Goal: Use online tool/utility: Utilize a website feature to perform a specific function

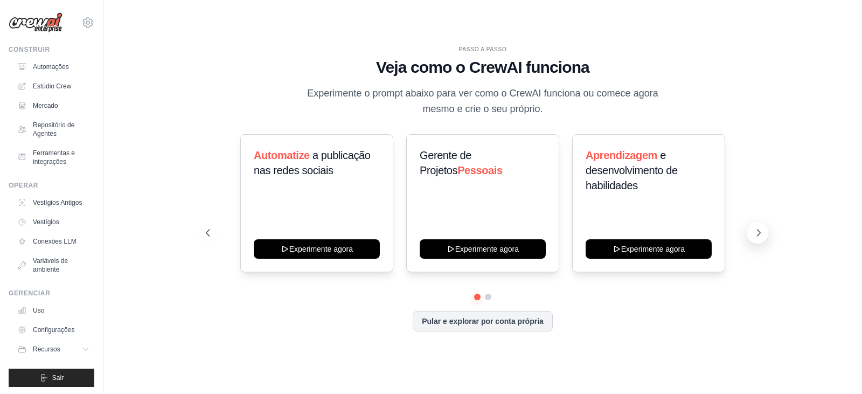
click at [763, 226] on button at bounding box center [758, 233] width 22 height 22
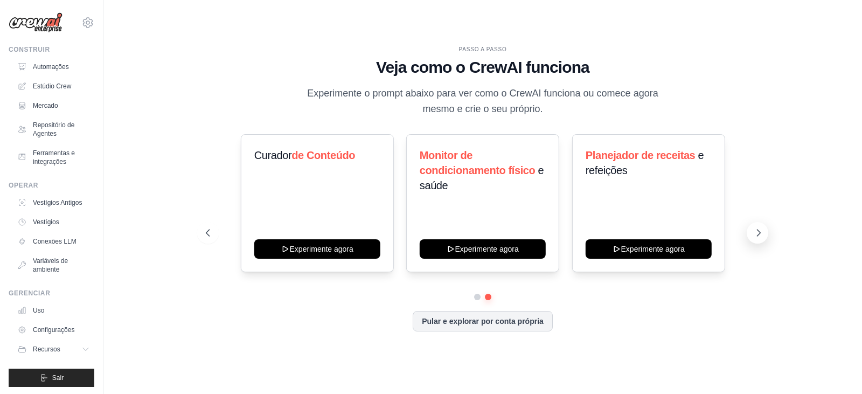
click at [763, 226] on button at bounding box center [758, 233] width 22 height 22
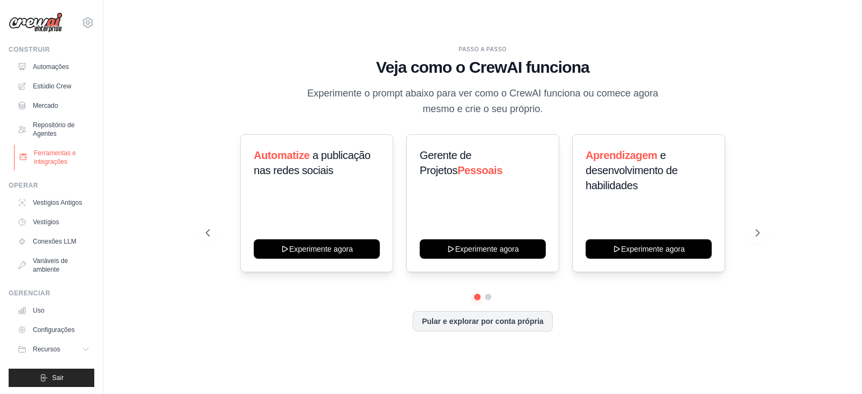
scroll to position [10, 0]
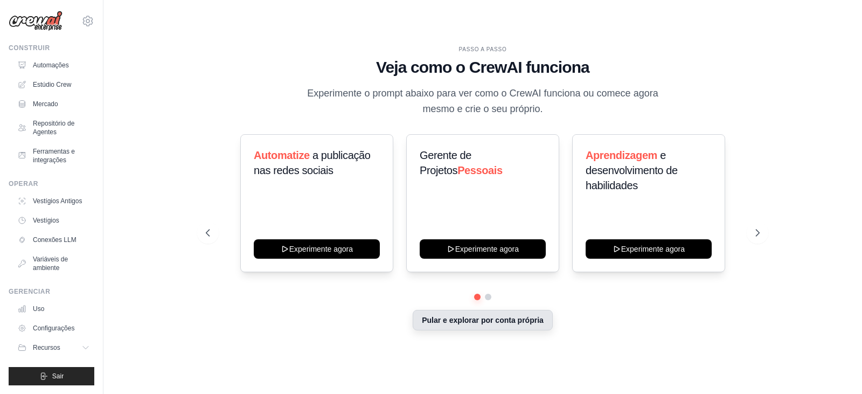
click at [529, 319] on font "Pular e explorar por conta própria" at bounding box center [483, 320] width 122 height 9
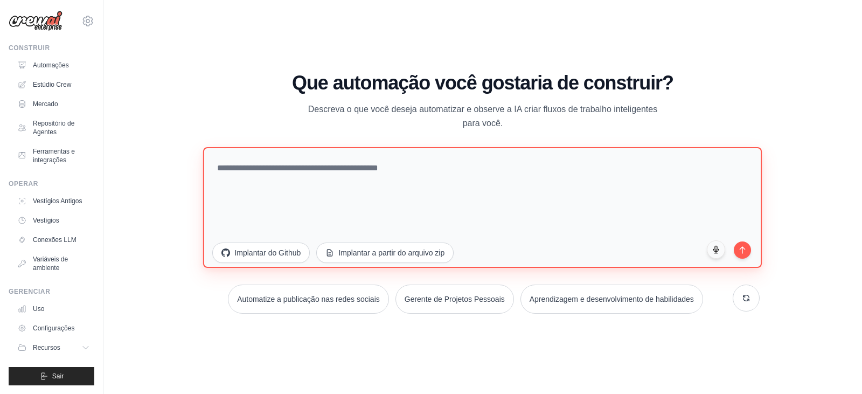
click at [344, 193] on textarea at bounding box center [482, 207] width 559 height 121
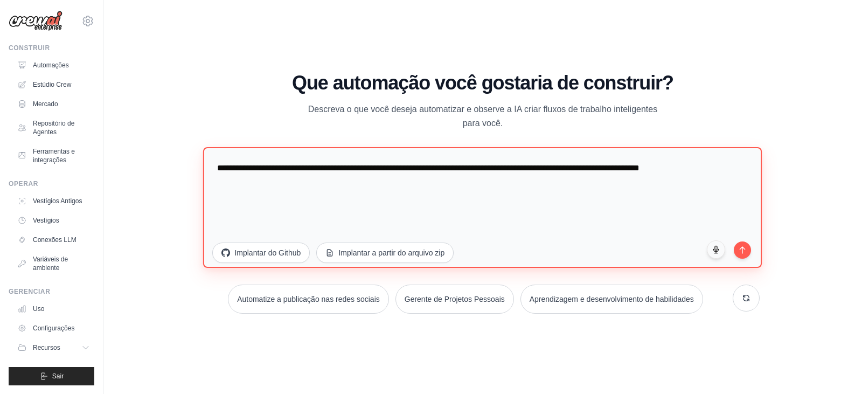
drag, startPoint x: 353, startPoint y: 165, endPoint x: 404, endPoint y: 168, distance: 50.2
click at [404, 168] on textarea "**********" at bounding box center [482, 207] width 559 height 121
click at [358, 170] on textarea "**********" at bounding box center [482, 207] width 559 height 121
click at [383, 185] on textarea "**********" at bounding box center [482, 207] width 559 height 121
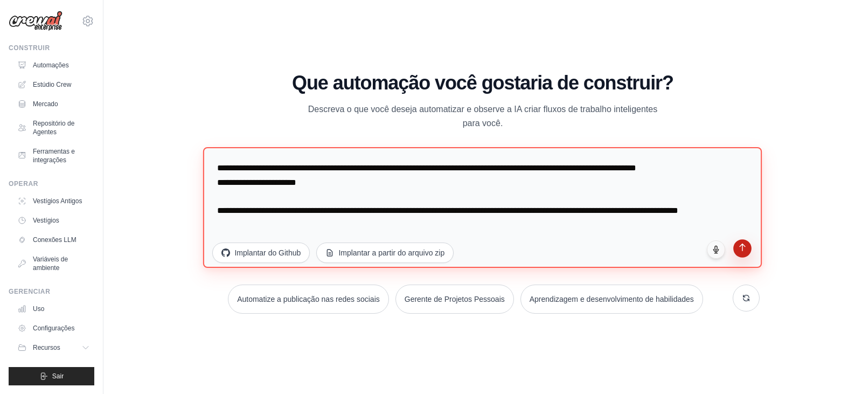
type textarea "**********"
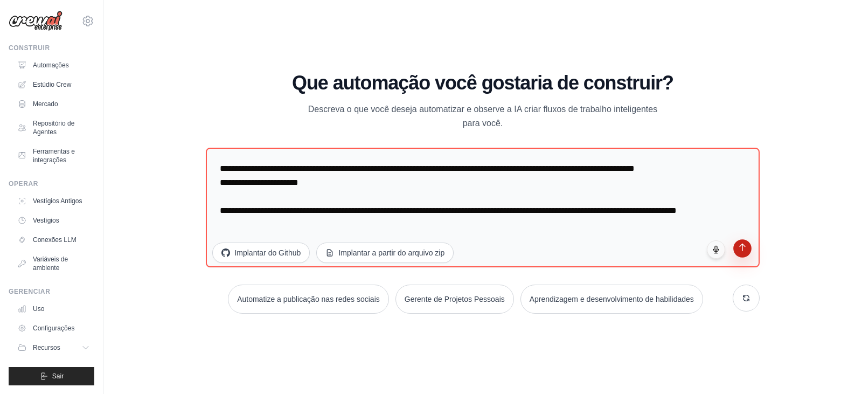
click at [748, 252] on button "submit" at bounding box center [742, 248] width 18 height 18
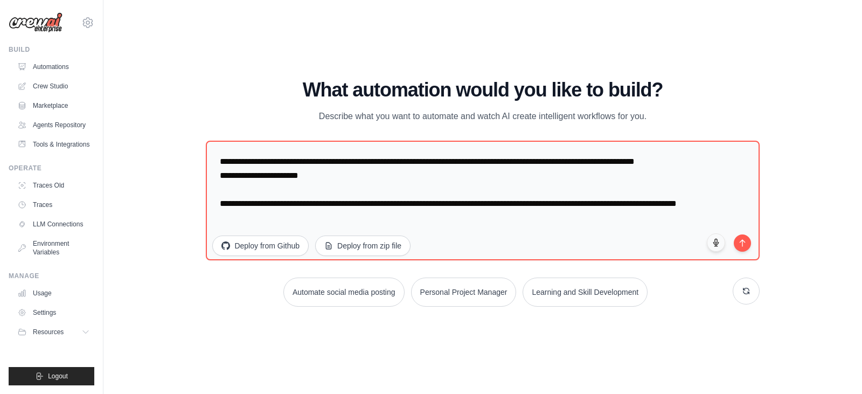
scroll to position [0, 0]
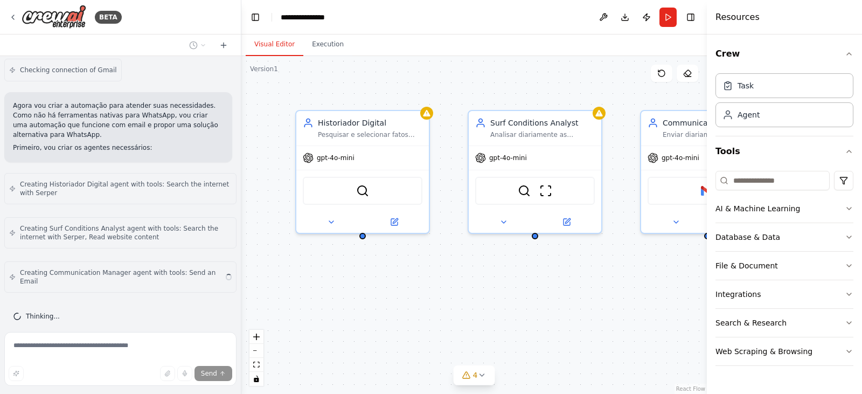
scroll to position [740, 0]
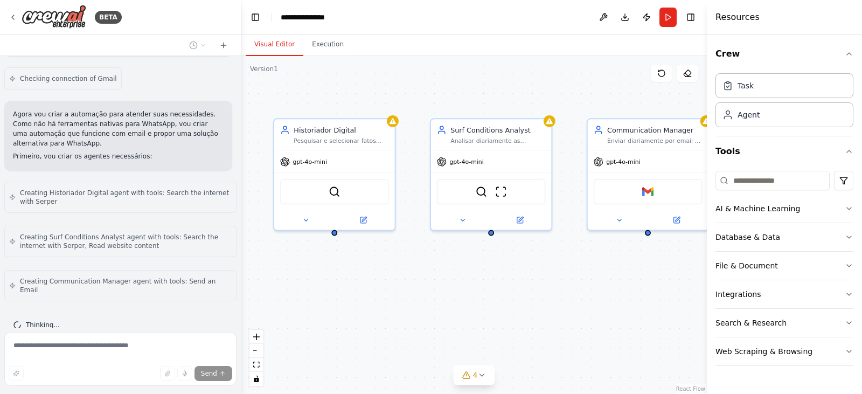
drag, startPoint x: 533, startPoint y: 307, endPoint x: 488, endPoint y: 297, distance: 45.9
click at [488, 297] on div "Historiador Digital Pesquisar e selecionar fatos históricos únicos e interessan…" at bounding box center [473, 225] width 465 height 338
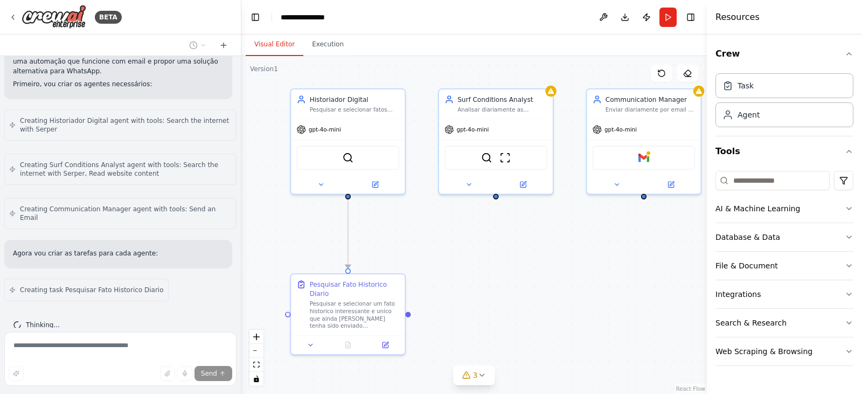
drag, startPoint x: 498, startPoint y: 308, endPoint x: 504, endPoint y: 260, distance: 48.3
click at [504, 260] on div ".deletable-edge-delete-btn { width: 20px; height: 20px; border: 0px solid #ffff…" at bounding box center [473, 225] width 465 height 338
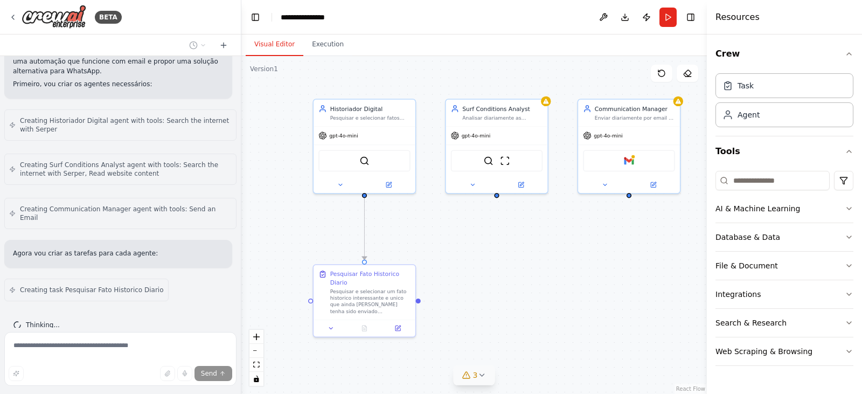
click at [477, 376] on icon at bounding box center [481, 375] width 9 height 9
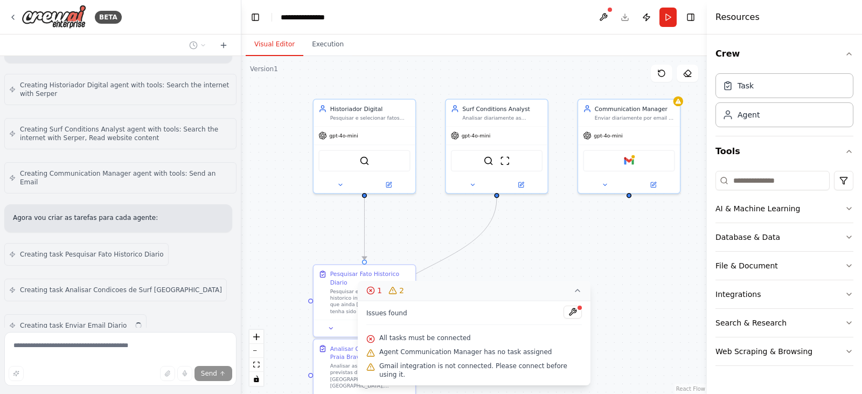
scroll to position [883, 0]
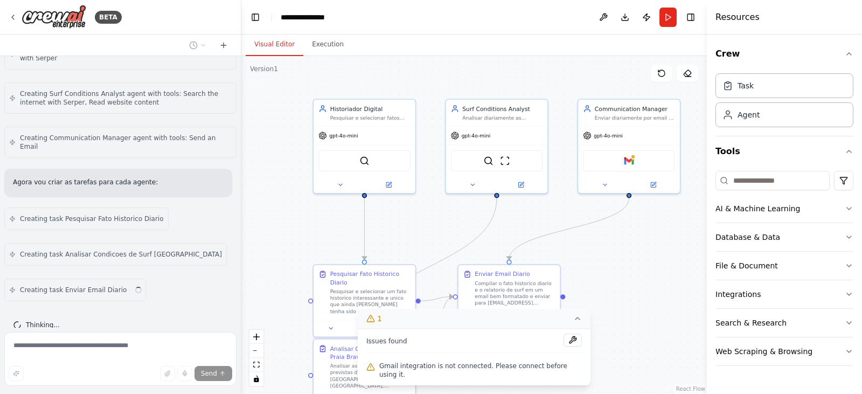
click at [669, 267] on div ".deletable-edge-delete-btn { width: 20px; height: 20px; border: 0px solid #ffff…" at bounding box center [473, 225] width 465 height 338
click at [574, 329] on button "1" at bounding box center [474, 319] width 233 height 20
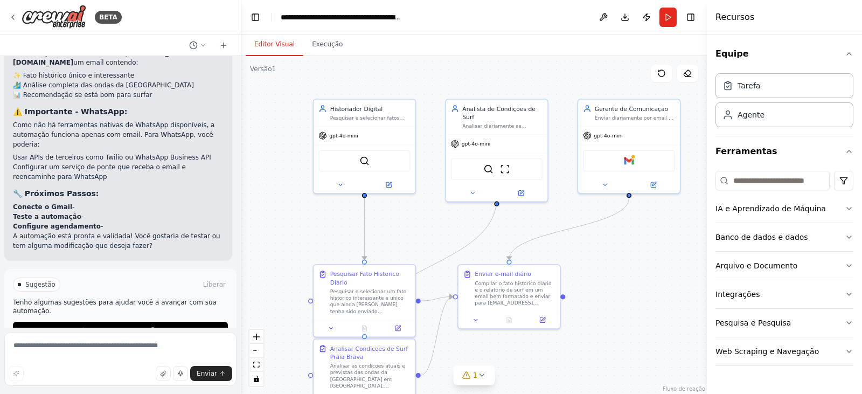
scroll to position [1478, 0]
click at [471, 368] on button "1" at bounding box center [474, 375] width 41 height 20
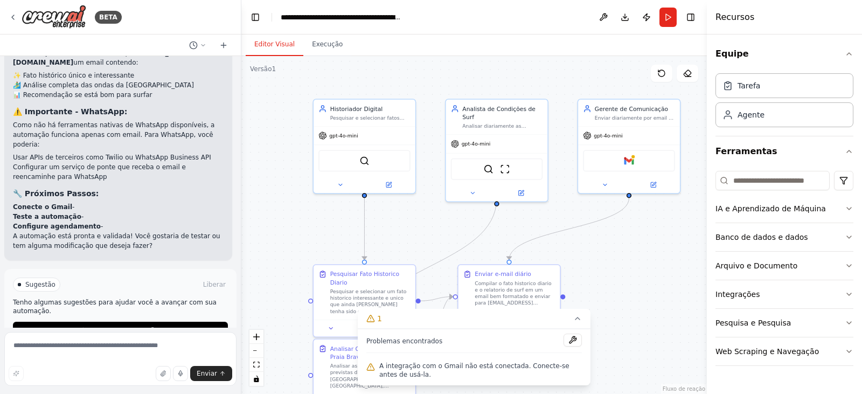
click at [643, 253] on div ".deletable-edge-delete-btn { width: 20px; height: 20px; border: 0px solid #ffff…" at bounding box center [473, 225] width 465 height 338
click at [641, 255] on div ".deletable-edge-delete-btn { width: 20px; height: 20px; border: 0px solid #ffff…" at bounding box center [473, 225] width 465 height 338
click at [578, 318] on icon at bounding box center [577, 318] width 4 height 2
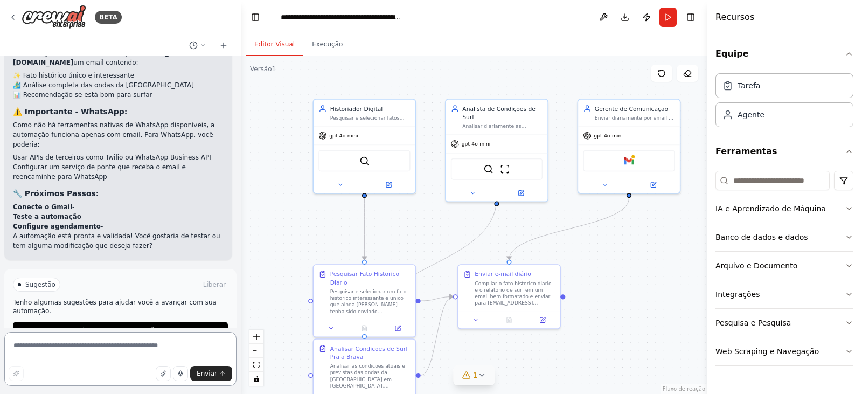
click at [71, 361] on textarea at bounding box center [120, 359] width 232 height 54
click at [638, 171] on div "Gmail" at bounding box center [629, 159] width 102 height 32
click at [641, 166] on div "Gmail" at bounding box center [629, 159] width 92 height 22
click at [650, 185] on icon at bounding box center [653, 183] width 6 height 6
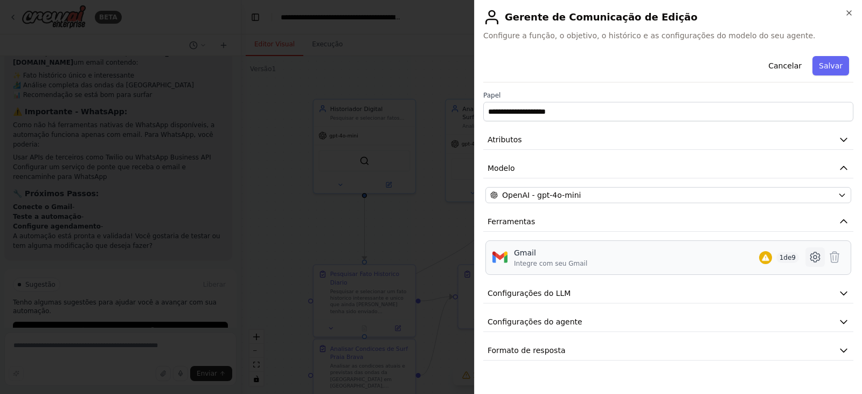
click at [815, 254] on icon at bounding box center [815, 257] width 13 height 13
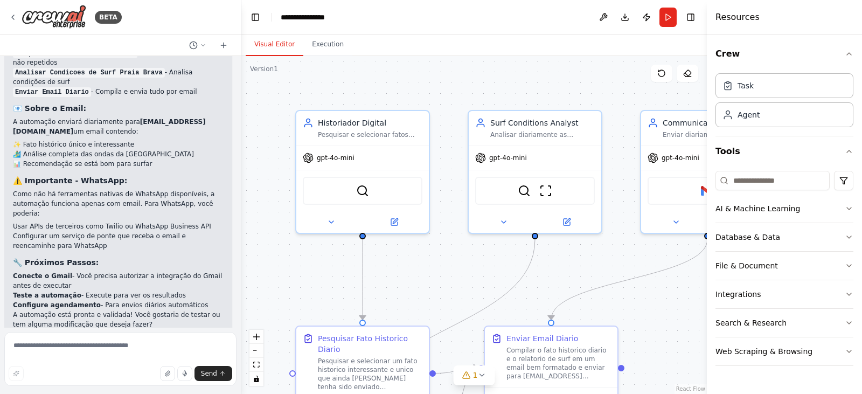
scroll to position [1422, 0]
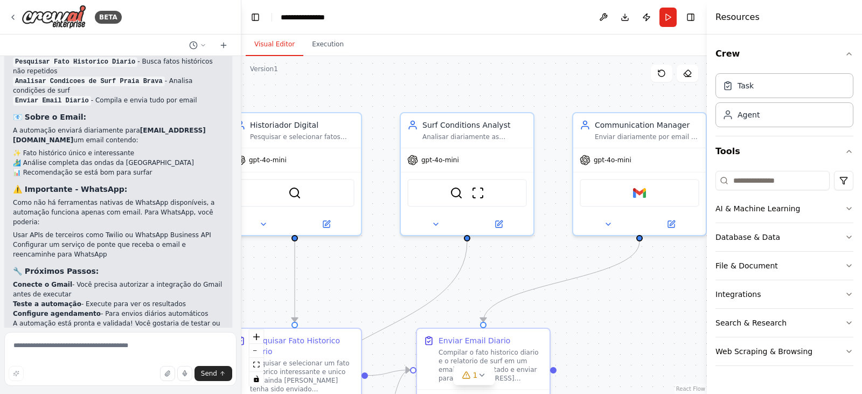
drag, startPoint x: 576, startPoint y: 258, endPoint x: 472, endPoint y: 263, distance: 103.5
click at [472, 263] on div ".deletable-edge-delete-btn { width: 20px; height: 20px; border: 0px solid #ffff…" at bounding box center [473, 225] width 465 height 338
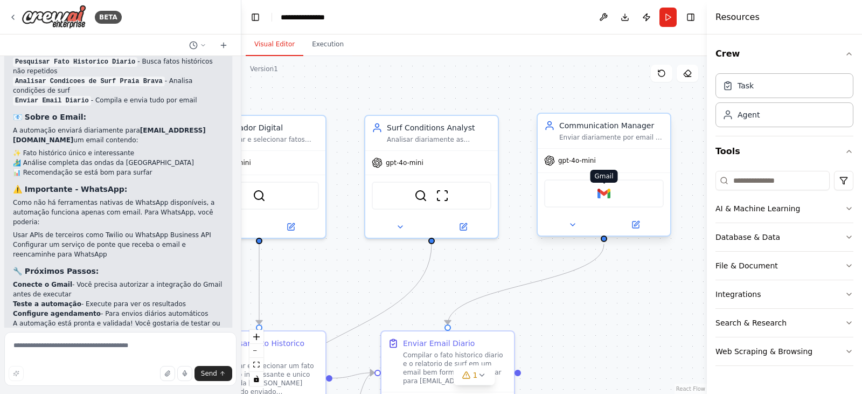
click at [606, 199] on img at bounding box center [603, 193] width 13 height 13
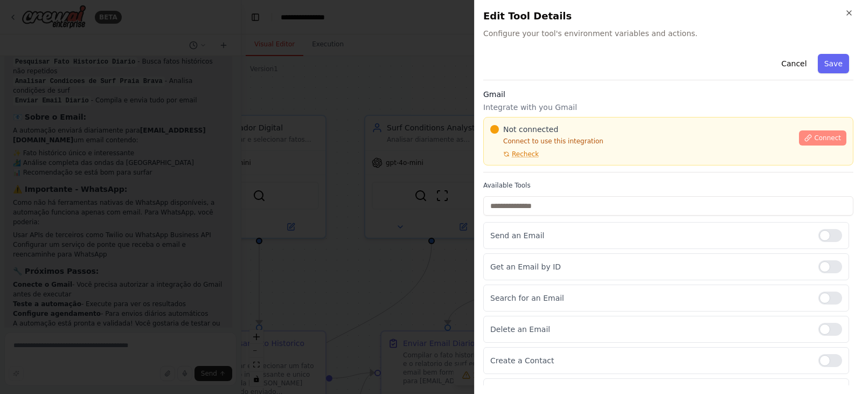
drag, startPoint x: 808, startPoint y: 137, endPoint x: 821, endPoint y: 139, distance: 13.6
click at [821, 139] on span "Connect" at bounding box center [827, 138] width 27 height 9
click at [817, 136] on span "Connect" at bounding box center [827, 138] width 27 height 9
click at [847, 17] on icon "button" at bounding box center [849, 13] width 9 height 9
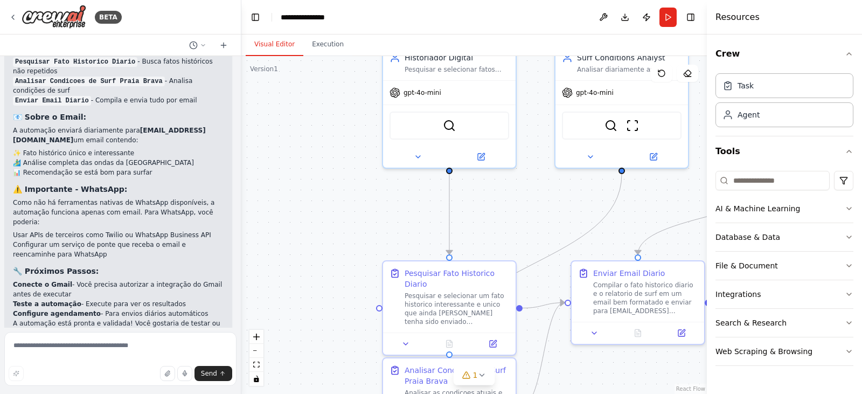
drag, startPoint x: 643, startPoint y: 217, endPoint x: 649, endPoint y: 215, distance: 6.0
drag, startPoint x: 649, startPoint y: 215, endPoint x: 352, endPoint y: 226, distance: 297.6
click at [352, 226] on div ".deletable-edge-delete-btn { width: 20px; height: 20px; border: 0px solid #ffff…" at bounding box center [473, 225] width 465 height 338
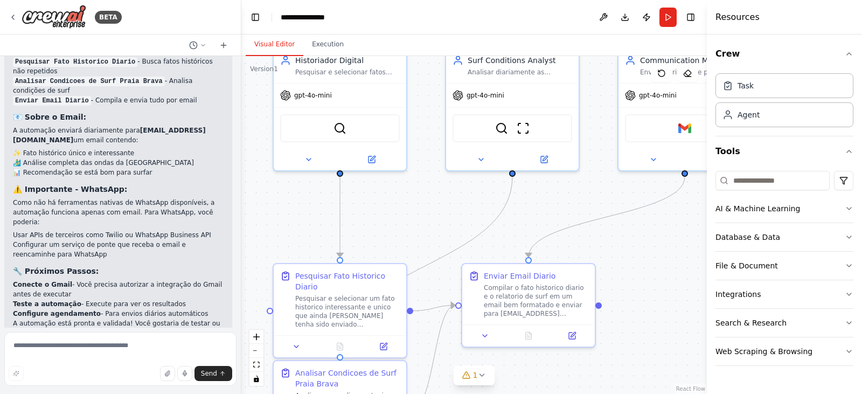
drag, startPoint x: 374, startPoint y: 218, endPoint x: 263, endPoint y: 220, distance: 111.0
click at [263, 220] on div ".deletable-edge-delete-btn { width: 20px; height: 20px; border: 0px solid #ffff…" at bounding box center [473, 225] width 465 height 338
click at [661, 130] on div "Gmail" at bounding box center [684, 126] width 120 height 28
click at [667, 144] on div "Gmail" at bounding box center [683, 125] width 133 height 41
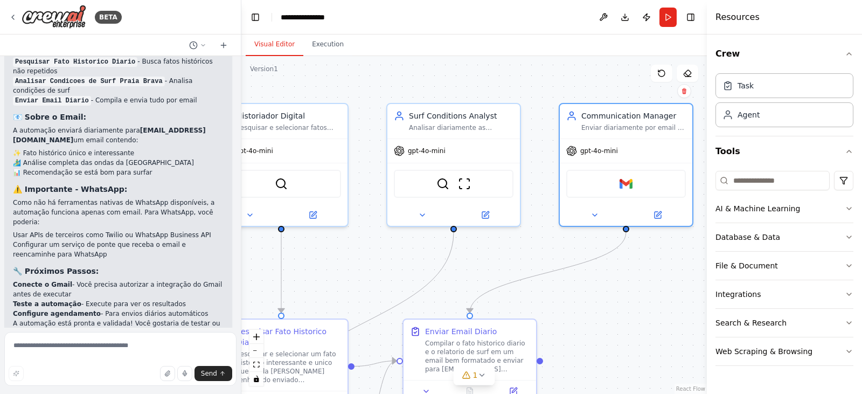
drag, startPoint x: 593, startPoint y: 185, endPoint x: 535, endPoint y: 244, distance: 83.0
click at [535, 244] on div ".deletable-edge-delete-btn { width: 20px; height: 20px; border: 0px solid #ffff…" at bounding box center [473, 225] width 465 height 338
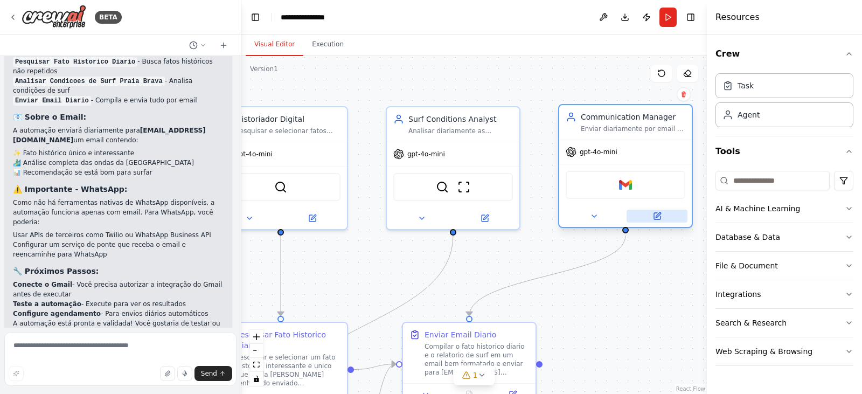
click at [671, 217] on button at bounding box center [657, 216] width 61 height 13
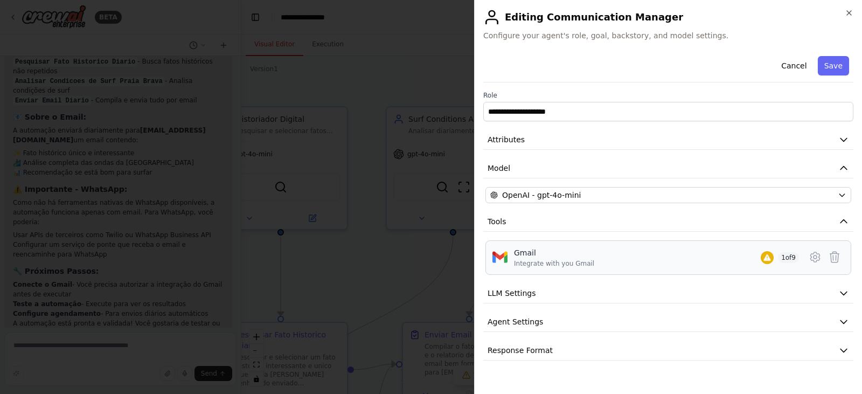
click at [541, 251] on div "Gmail" at bounding box center [554, 252] width 80 height 11
click at [852, 11] on icon "button" at bounding box center [849, 13] width 9 height 9
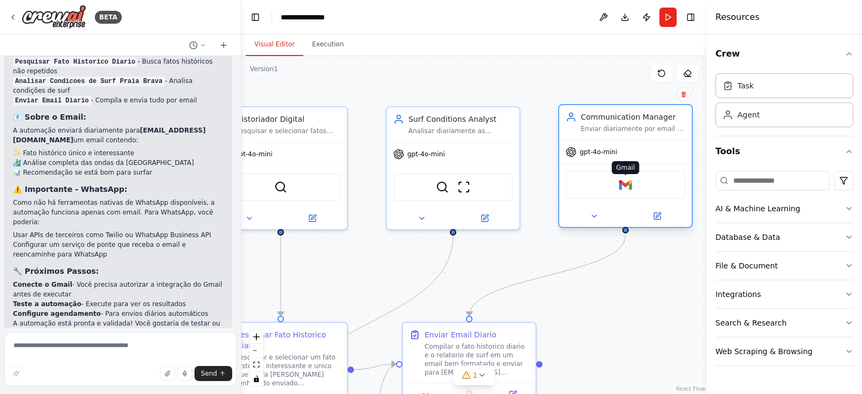
click at [627, 189] on img at bounding box center [625, 184] width 13 height 13
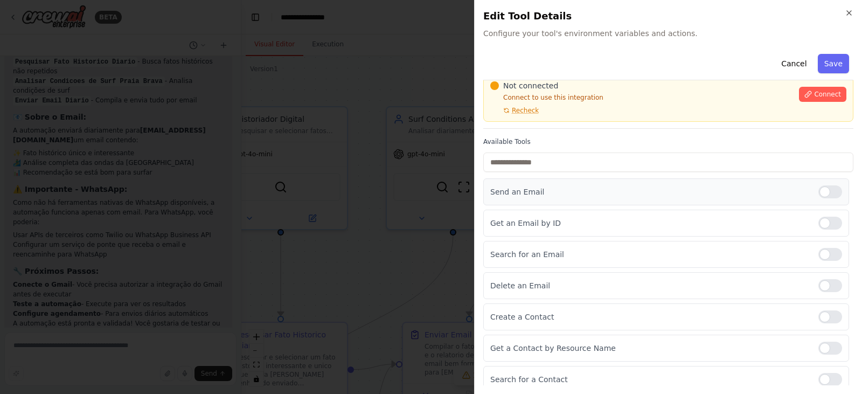
scroll to position [44, 0]
click at [814, 98] on span "Connect" at bounding box center [827, 94] width 27 height 9
click at [844, 23] on h2 "Edit Tool Details" at bounding box center [668, 16] width 370 height 15
click at [850, 15] on icon "button" at bounding box center [849, 13] width 9 height 9
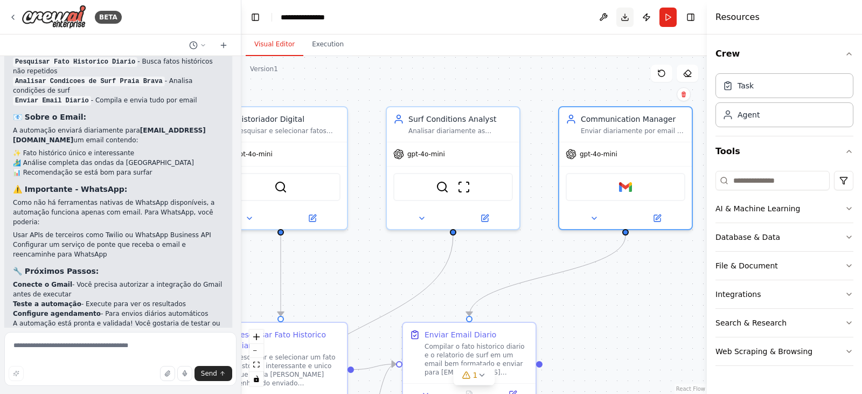
click at [623, 18] on button "Download" at bounding box center [624, 17] width 17 height 19
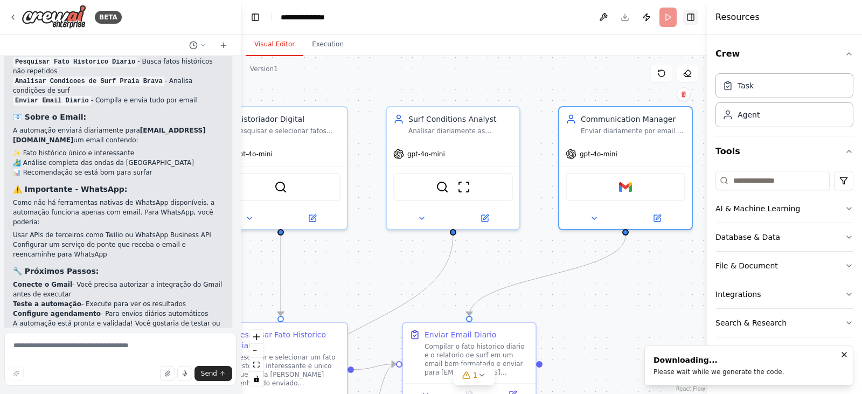
click at [693, 13] on button "Toggle Right Sidebar" at bounding box center [690, 17] width 15 height 15
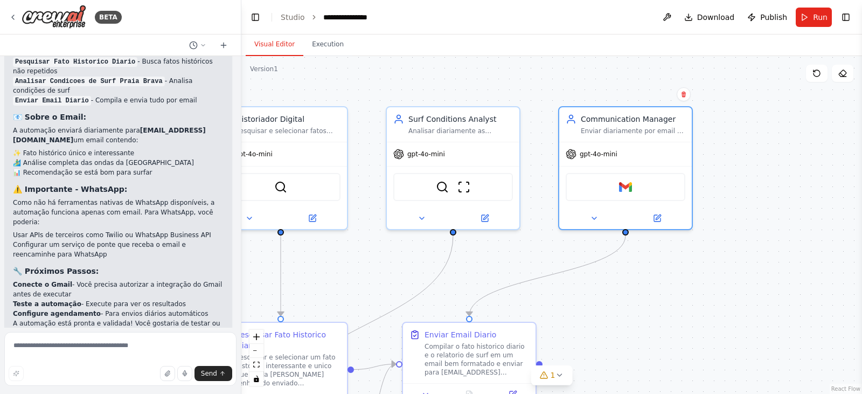
click at [776, 33] on header "**********" at bounding box center [551, 17] width 621 height 34
click at [290, 18] on link "Studio" at bounding box center [293, 17] width 24 height 9
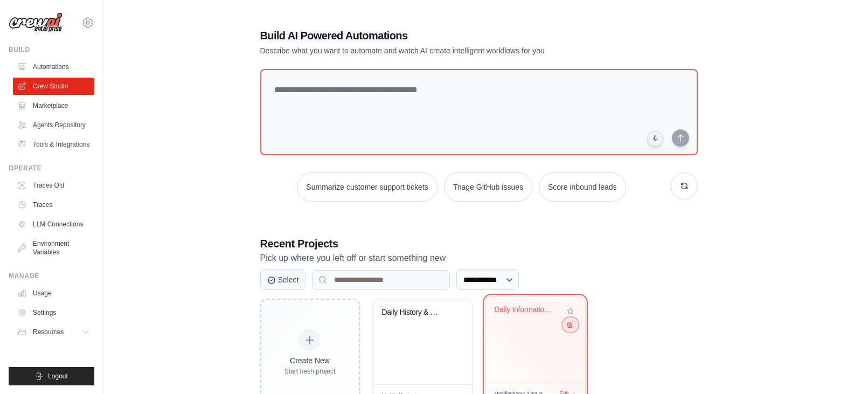
click at [568, 322] on button at bounding box center [570, 324] width 13 height 12
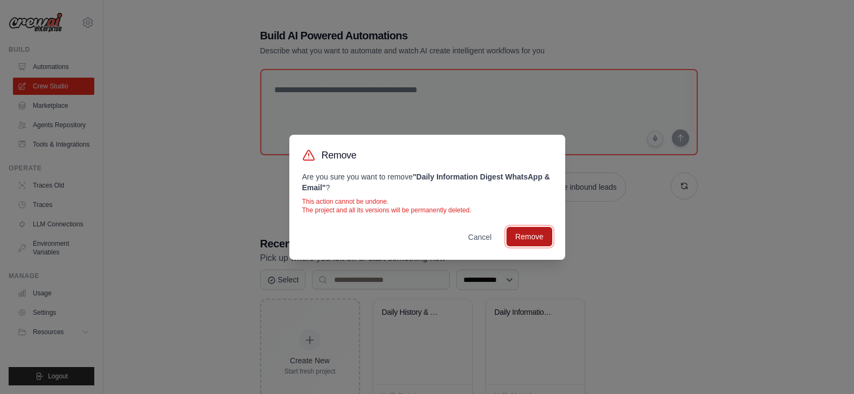
click at [543, 234] on button "Remove" at bounding box center [528, 236] width 45 height 19
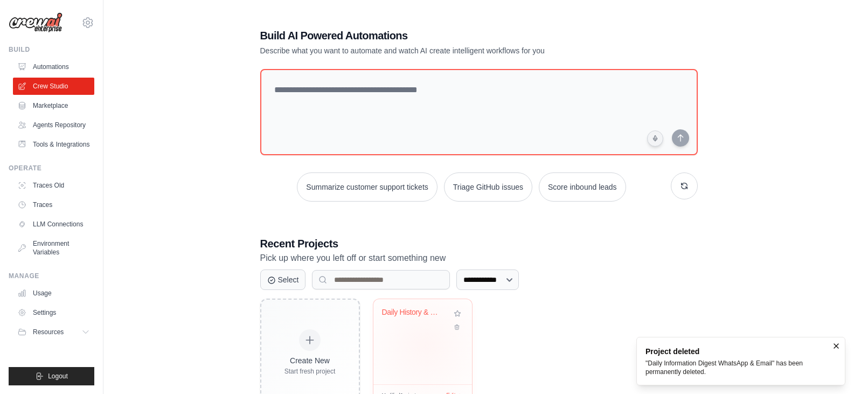
click at [425, 345] on div "Daily History & Surf Report Automat..." at bounding box center [422, 341] width 99 height 85
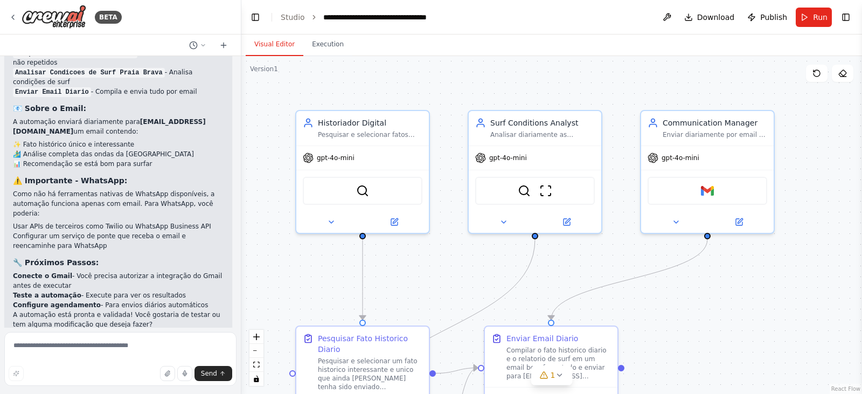
scroll to position [1422, 0]
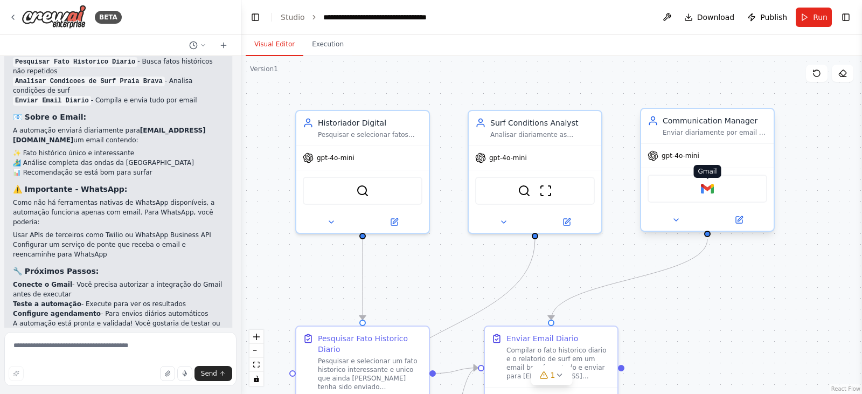
click at [708, 192] on img at bounding box center [707, 188] width 13 height 13
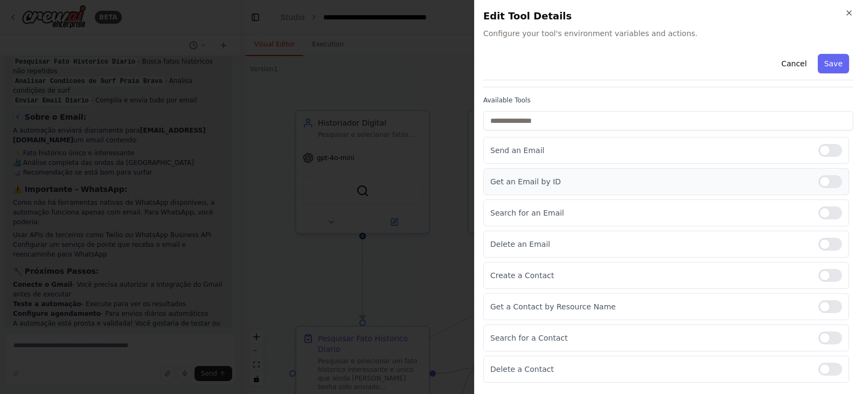
scroll to position [114, 0]
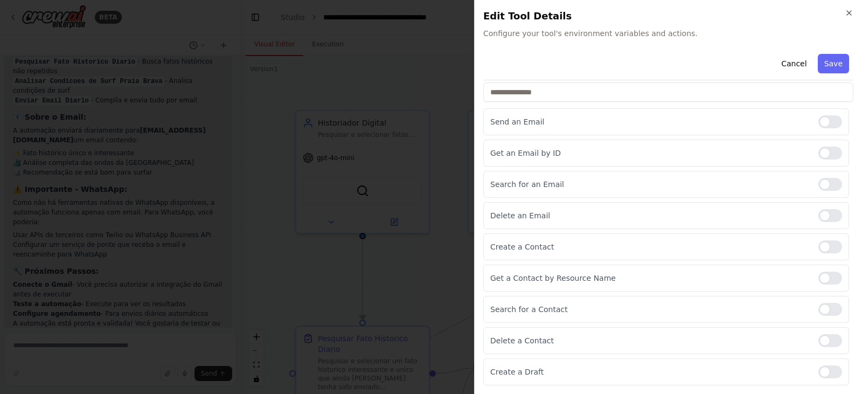
click at [847, 18] on h2 "Edit Tool Details" at bounding box center [668, 16] width 370 height 15
click at [849, 15] on icon "button" at bounding box center [849, 13] width 9 height 9
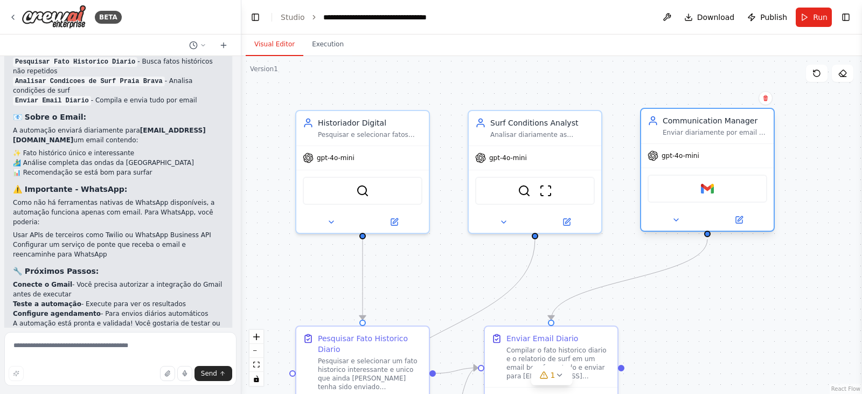
click at [698, 185] on div "Gmail" at bounding box center [708, 189] width 120 height 28
click at [703, 186] on img at bounding box center [707, 188] width 13 height 13
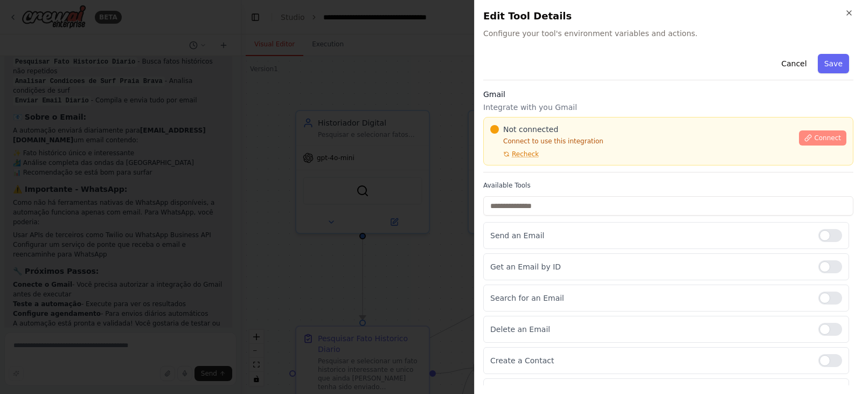
click at [814, 134] on span "Connect" at bounding box center [827, 138] width 27 height 9
click at [808, 134] on button "Connect" at bounding box center [822, 137] width 47 height 15
click at [851, 13] on icon "button" at bounding box center [849, 13] width 9 height 9
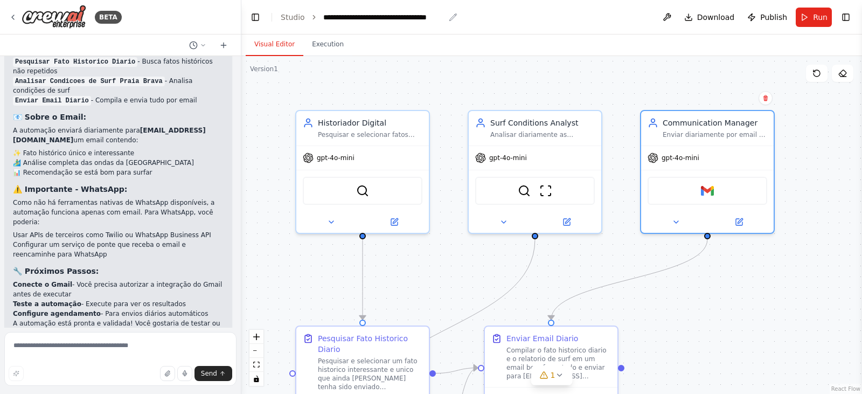
click at [355, 20] on div "**********" at bounding box center [383, 17] width 121 height 11
click at [355, 20] on div "**********" at bounding box center [391, 17] width 136 height 11
